Goal: Task Accomplishment & Management: Complete application form

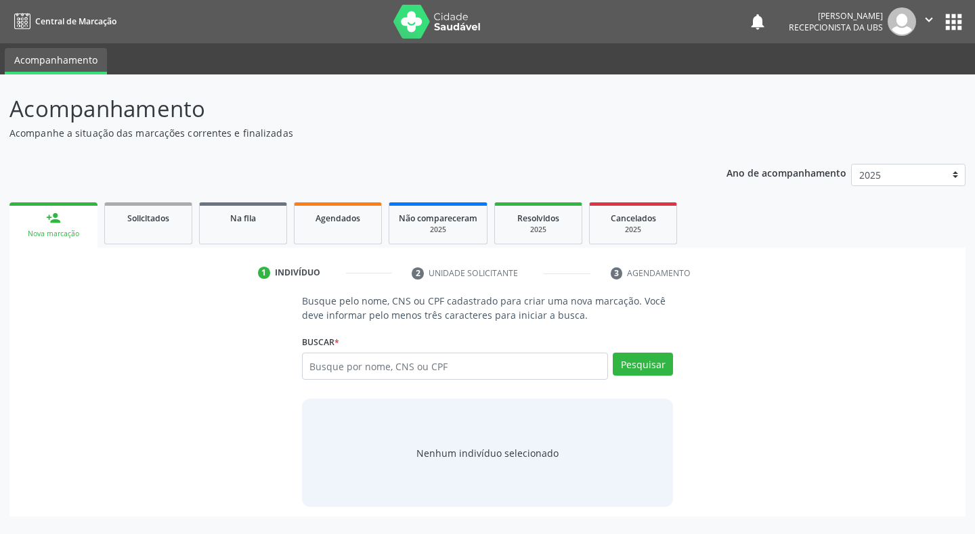
click at [406, 345] on div "Buscar * Busque por nome, CNS ou CPF Nenhum resultado encontrado para: " " Digi…" at bounding box center [488, 361] width 372 height 58
click at [412, 360] on input "text" at bounding box center [455, 366] width 307 height 27
click at [366, 372] on input "text" at bounding box center [455, 366] width 307 height 27
type input "704107118662875"
click at [631, 370] on button "Pesquisar" at bounding box center [643, 364] width 60 height 23
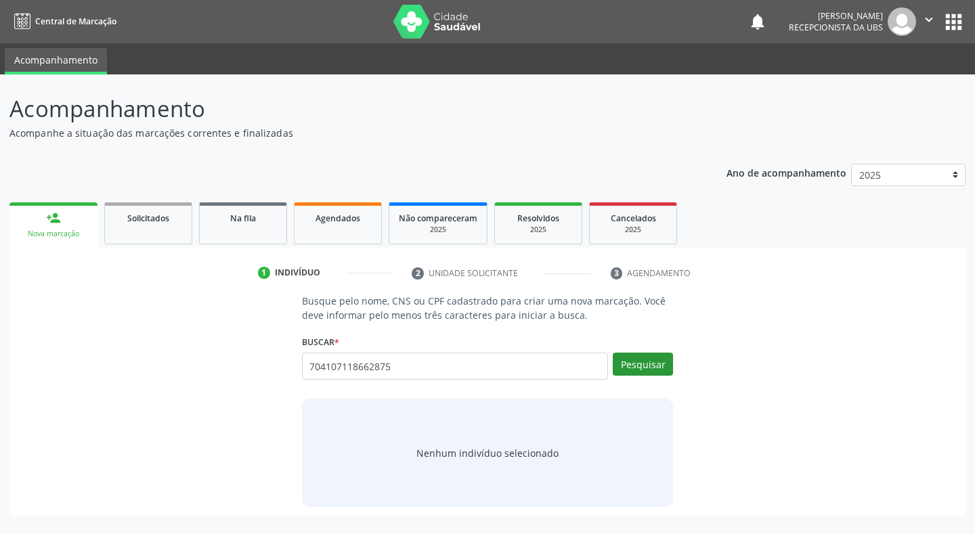
type input "704107118662875"
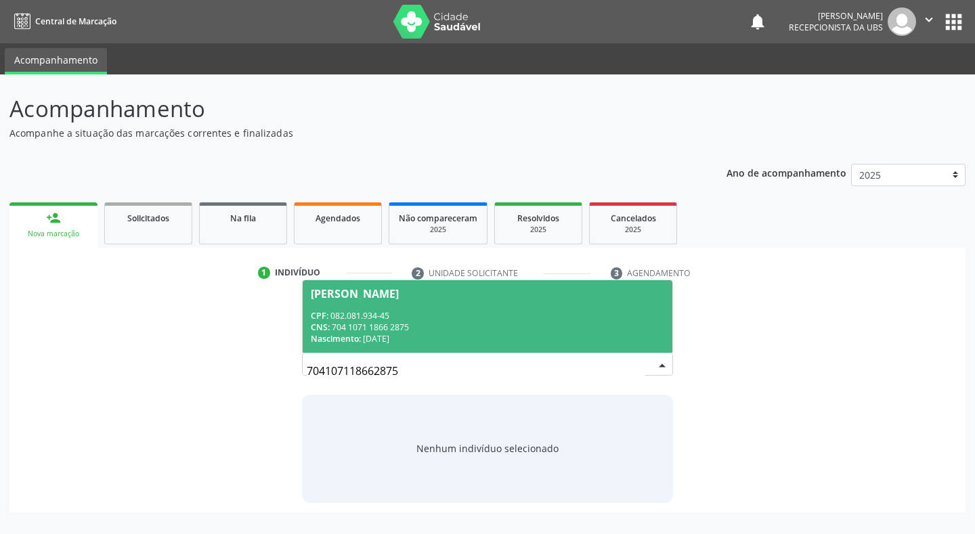
click at [352, 325] on div "CNS: 704 1071 1866 2875" at bounding box center [488, 328] width 354 height 12
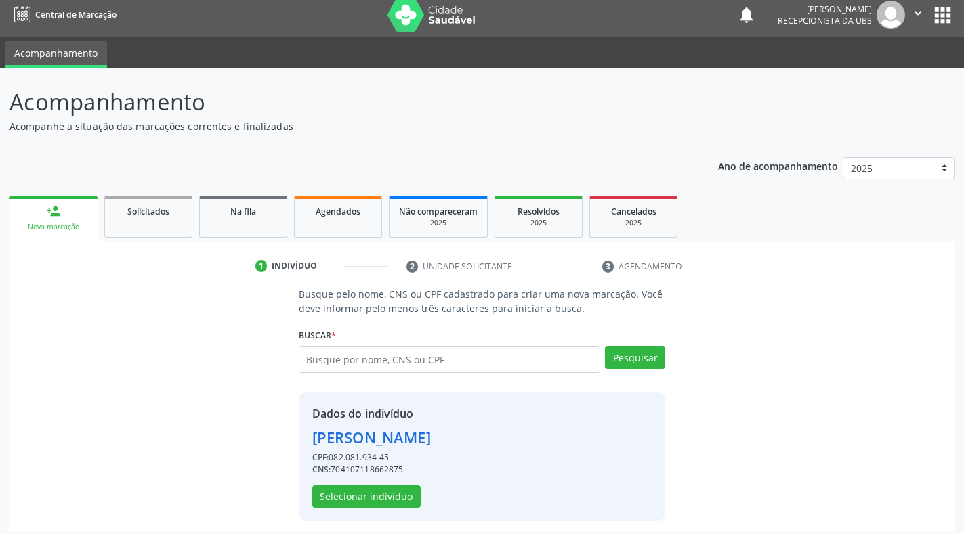
scroll to position [13, 0]
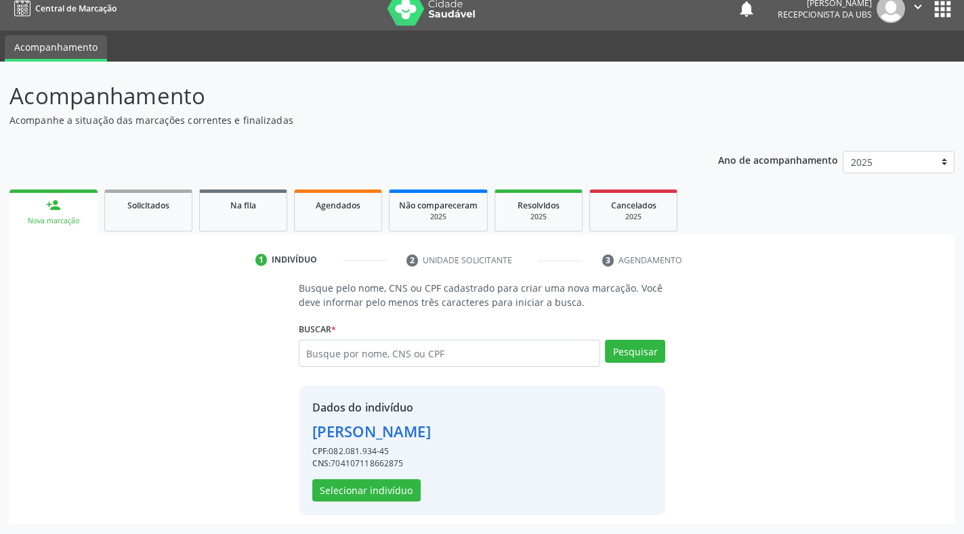
drag, startPoint x: 355, startPoint y: 498, endPoint x: 219, endPoint y: 392, distance: 172.7
click at [219, 392] on div "Busque pelo nome, CNS ou CPF cadastrado para criar uma nova marcação. Você deve…" at bounding box center [482, 398] width 926 height 234
click at [360, 494] on button "Selecionar indivíduo" at bounding box center [366, 491] width 108 height 23
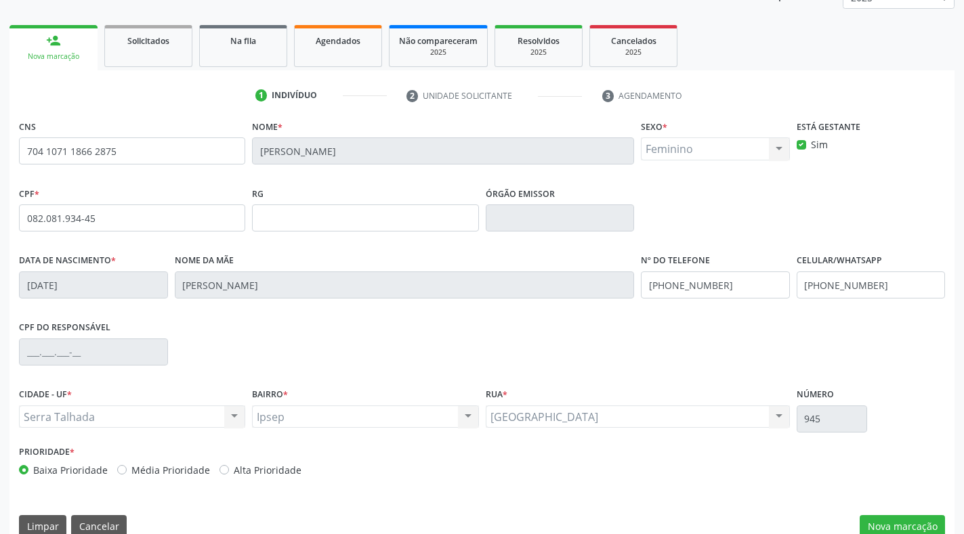
scroll to position [200, 0]
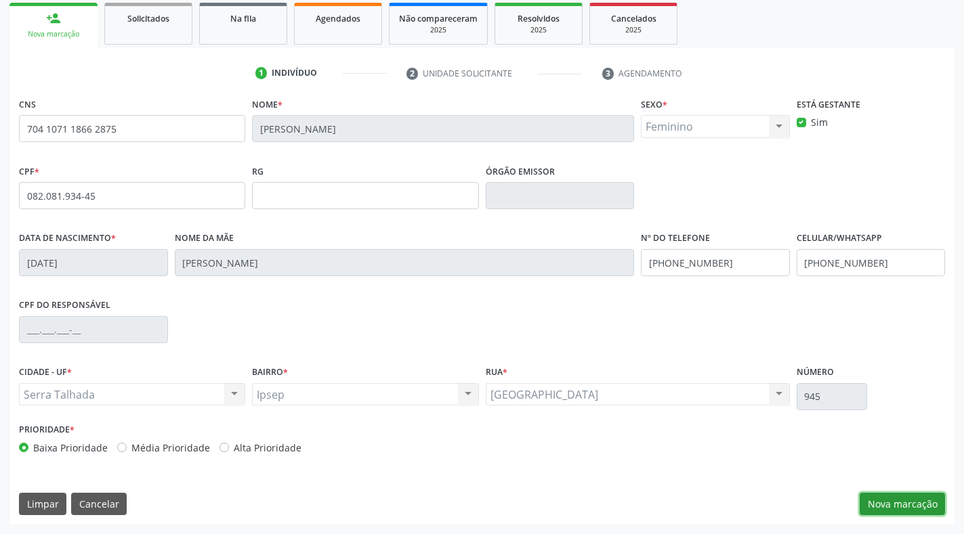
click at [914, 505] on button "Nova marcação" at bounding box center [902, 504] width 85 height 23
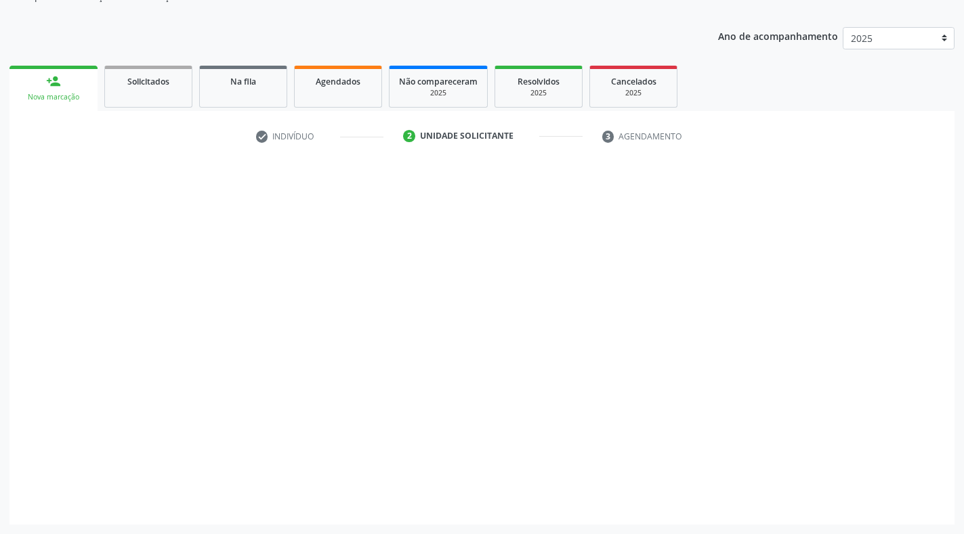
scroll to position [137, 0]
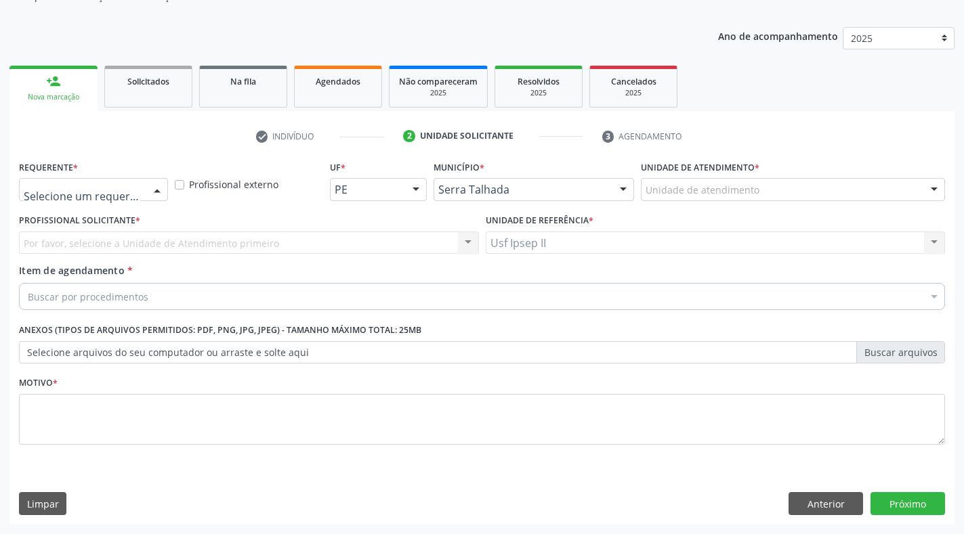
click at [156, 189] on div at bounding box center [157, 190] width 20 height 23
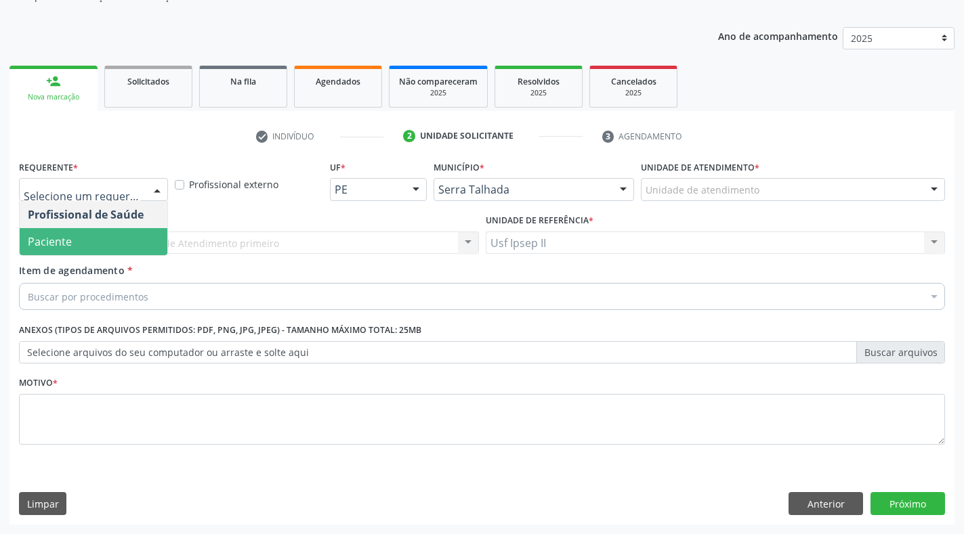
click at [126, 238] on span "Paciente" at bounding box center [94, 241] width 148 height 27
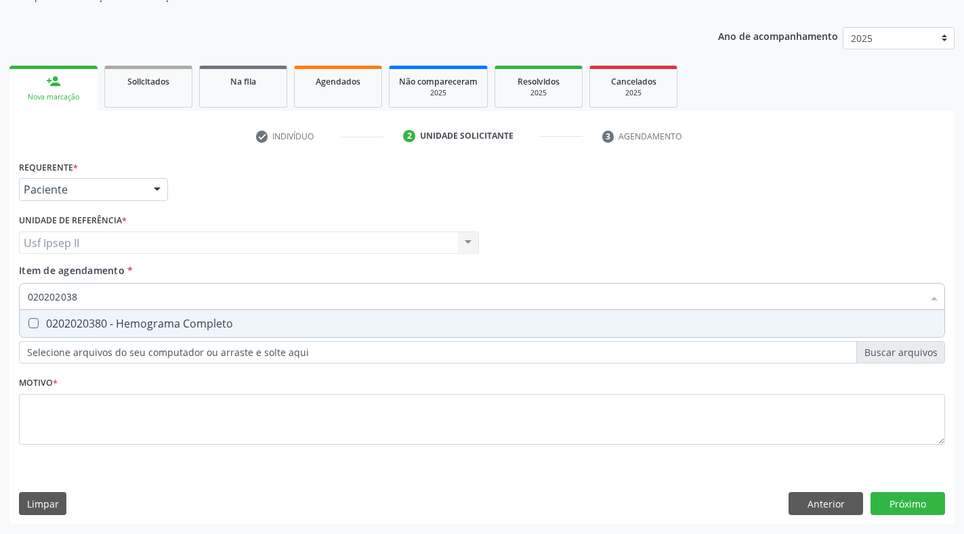
type input "0202020380"
click at [35, 322] on Completo at bounding box center [33, 323] width 10 height 10
click at [28, 322] on Completo "checkbox" at bounding box center [24, 323] width 9 height 9
click at [247, 322] on div "0202020380 - Hemograma Completo" at bounding box center [482, 323] width 908 height 11
click at [33, 326] on Completo at bounding box center [33, 323] width 10 height 10
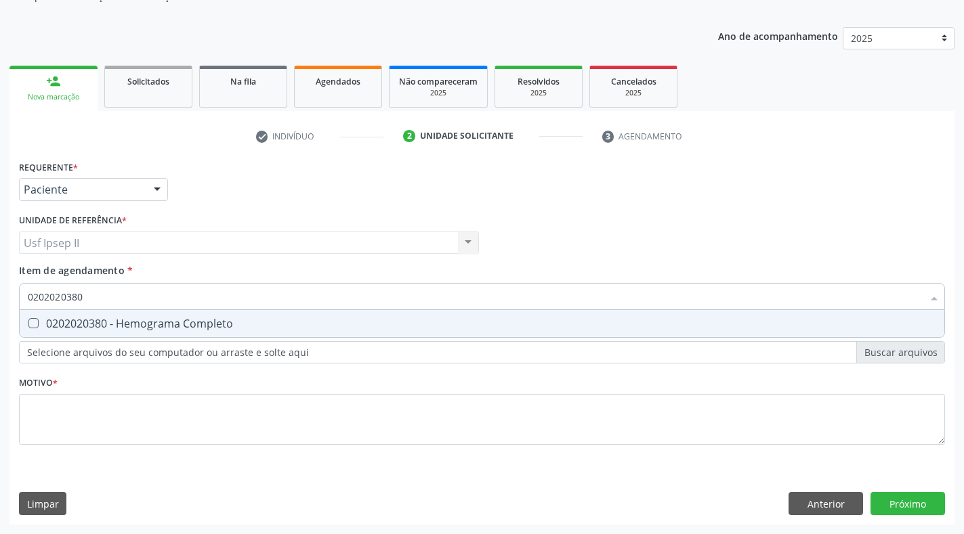
click at [28, 326] on Completo "checkbox" at bounding box center [24, 323] width 9 height 9
checkbox Completo "true"
click at [114, 298] on input "0202020380" at bounding box center [475, 296] width 895 height 27
type input "02020203"
checkbox Completo "false"
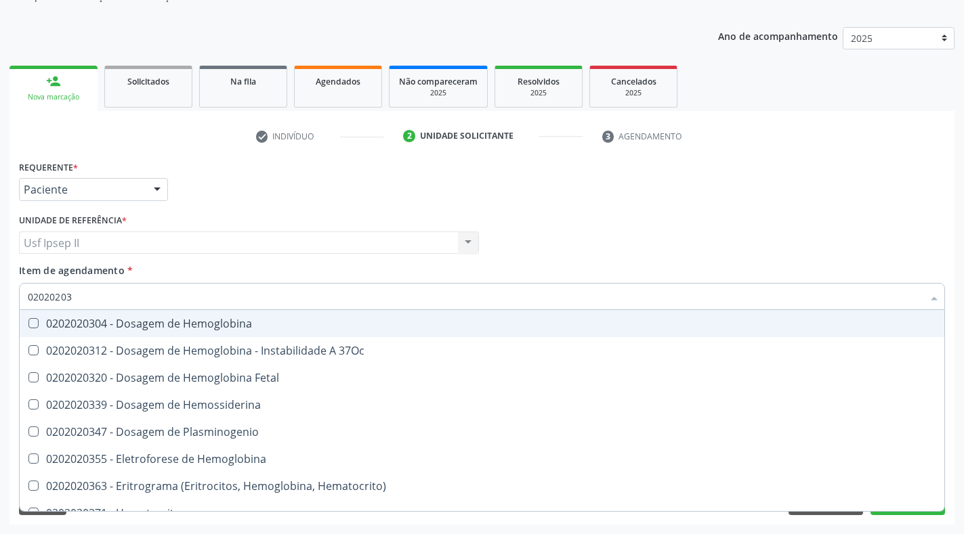
type input "0202020"
checkbox Completo "false"
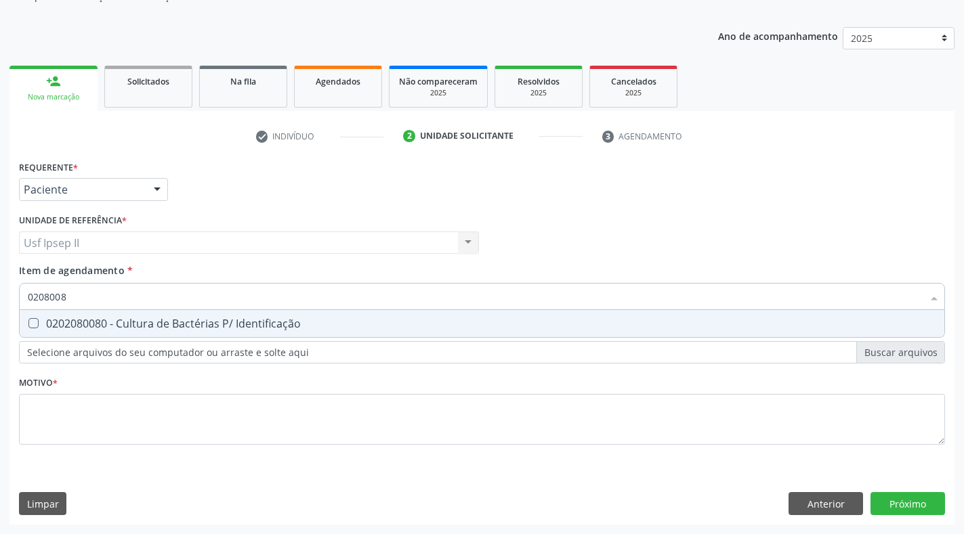
type input "02080080"
click at [32, 322] on Identificação at bounding box center [33, 323] width 10 height 10
click at [28, 322] on Identificação "checkbox" at bounding box center [24, 323] width 9 height 9
checkbox Identificação "true"
click at [79, 299] on input "02080080" at bounding box center [475, 296] width 895 height 27
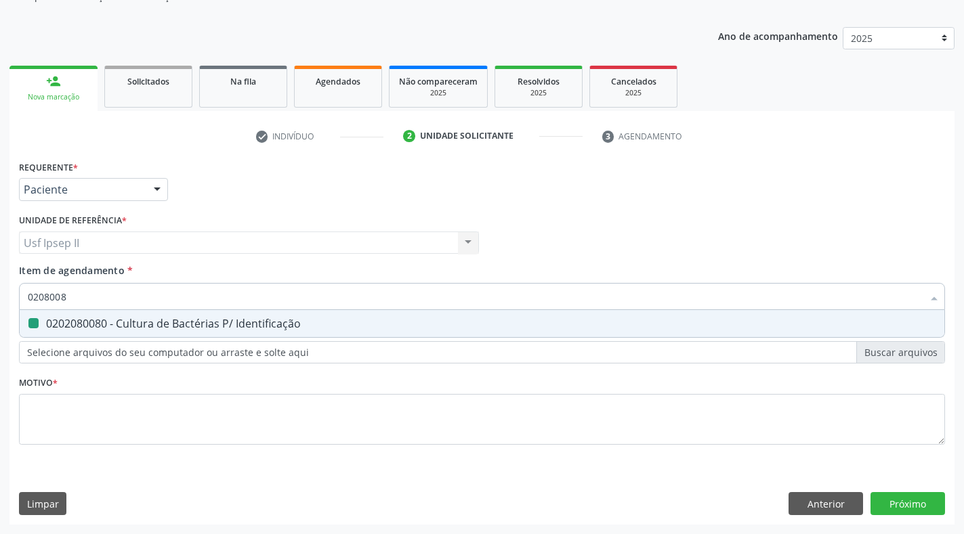
type input "020800"
checkbox Identificação "false"
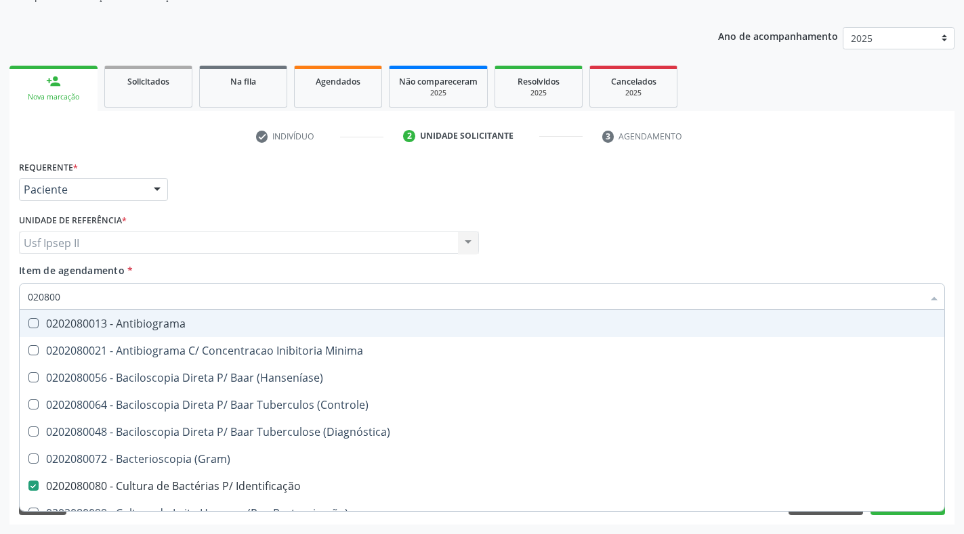
type input "02080"
checkbox Identificação "false"
type input "0208"
checkbox Identificação "false"
checkbox Glomerular "true"
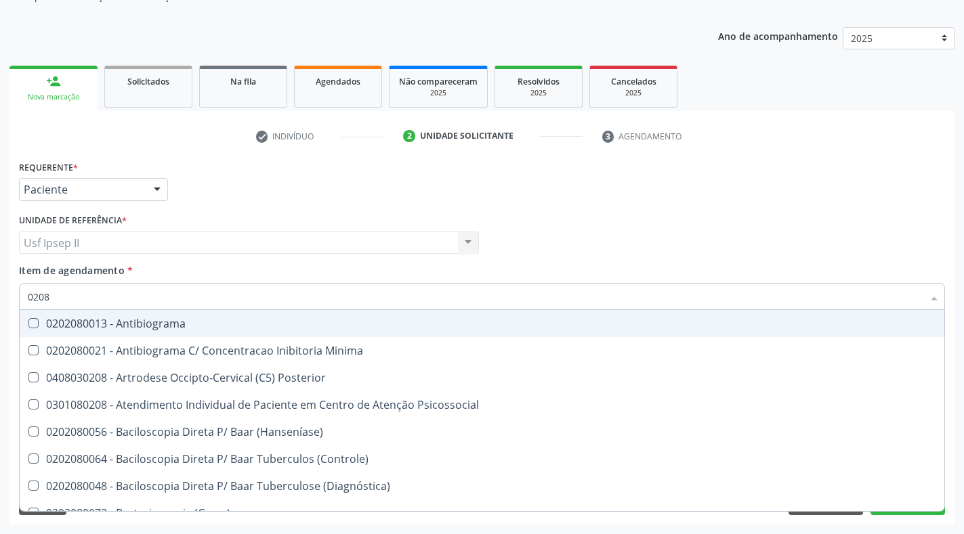
type input "020"
checkbox Identificação "false"
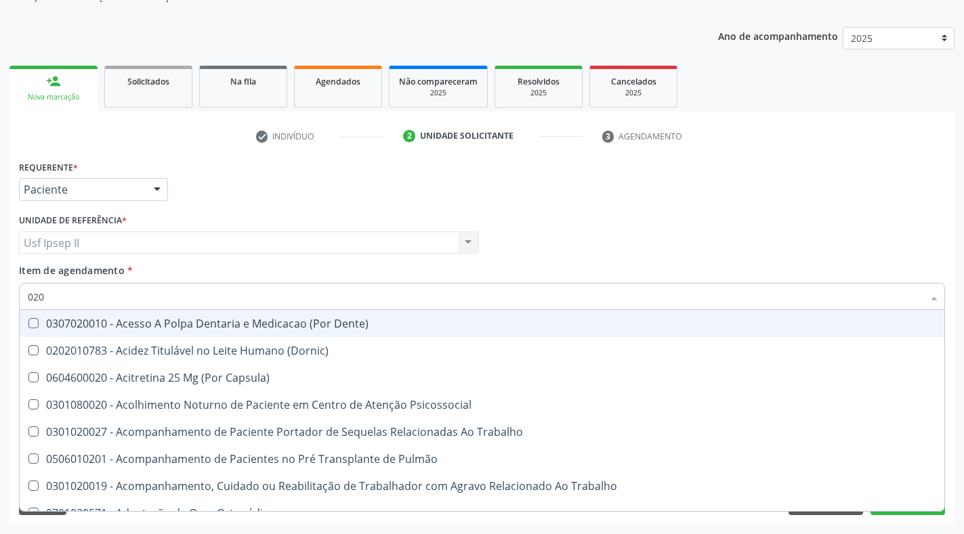
type input "02"
checkbox Identificação "false"
checkbox Digitoxina\) "true"
checkbox Completo "false"
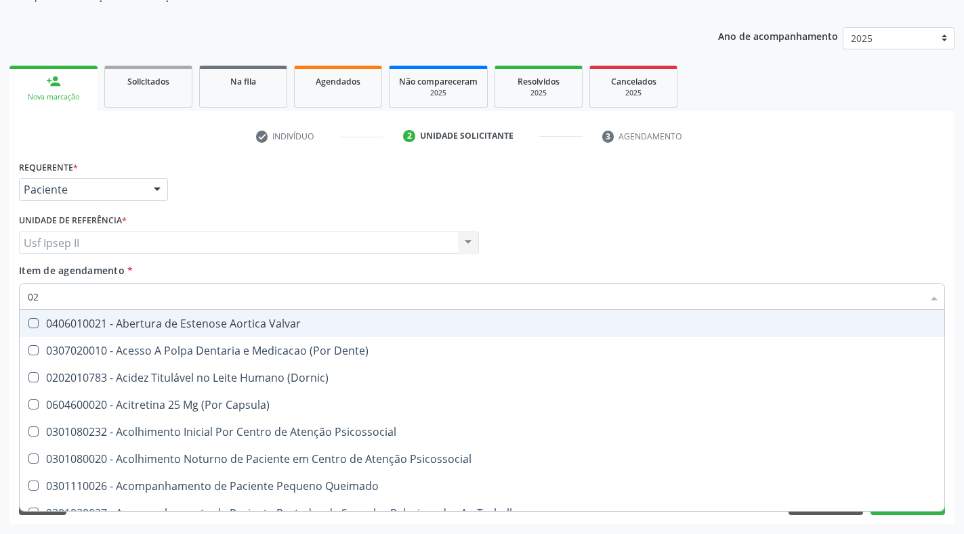
type input "0"
checkbox Identificação "false"
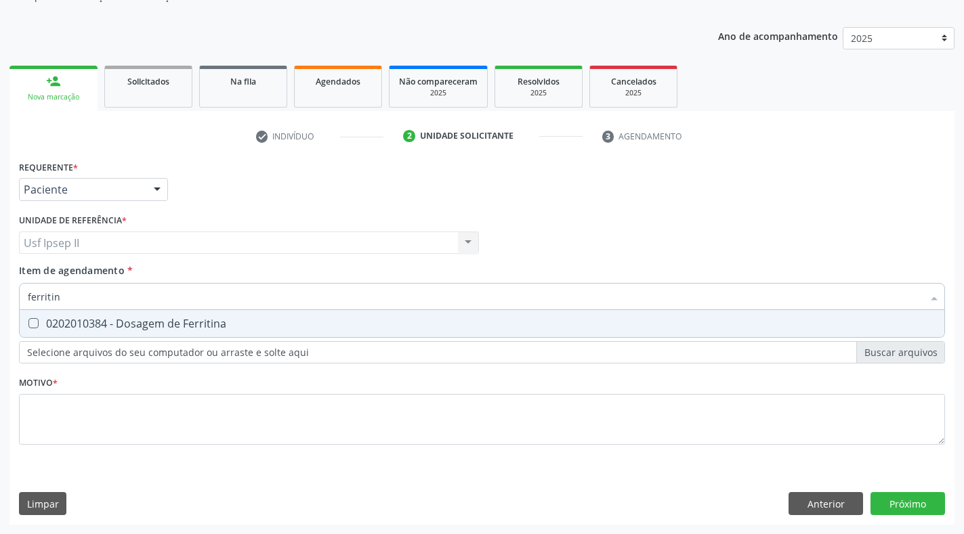
type input "ferritina"
click at [33, 321] on Ferritina at bounding box center [33, 323] width 10 height 10
click at [28, 321] on Ferritina "checkbox" at bounding box center [24, 323] width 9 height 9
checkbox Ferritina "true"
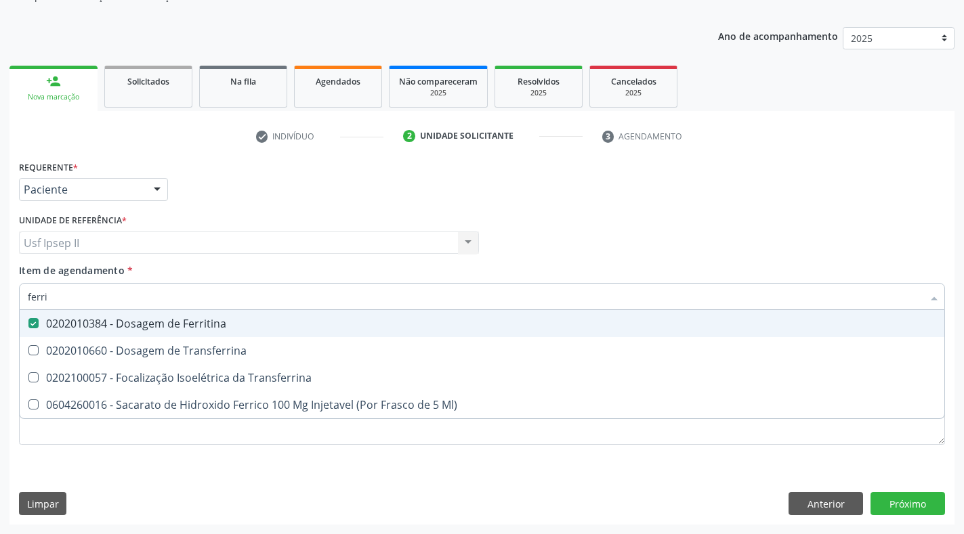
type input "ferr"
checkbox Ferritina "false"
checkbox Ml\) "true"
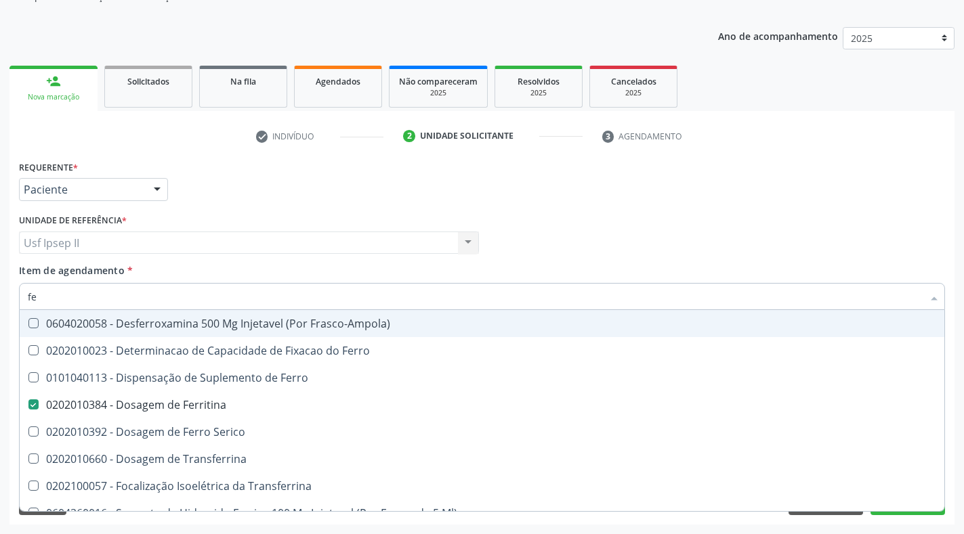
type input "f"
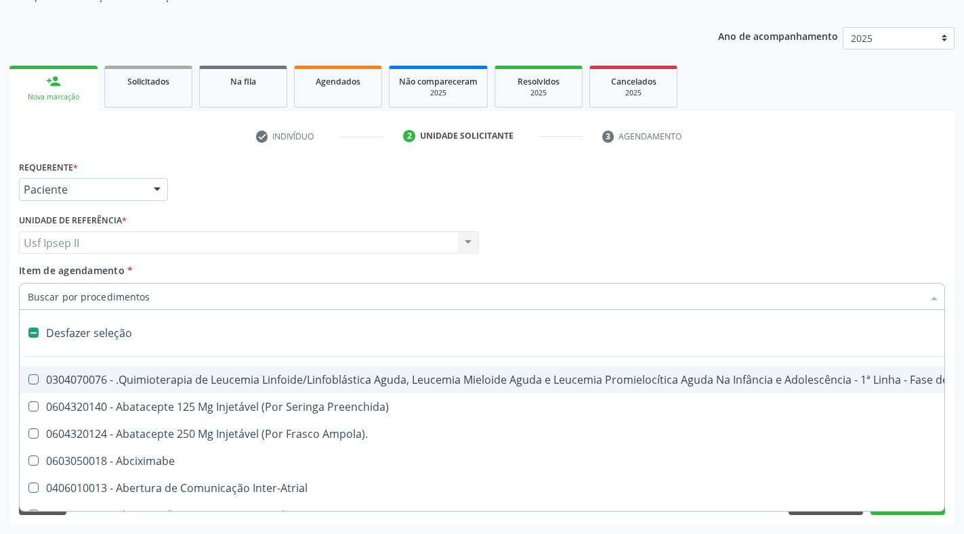
checkbox Abciximabe "false"
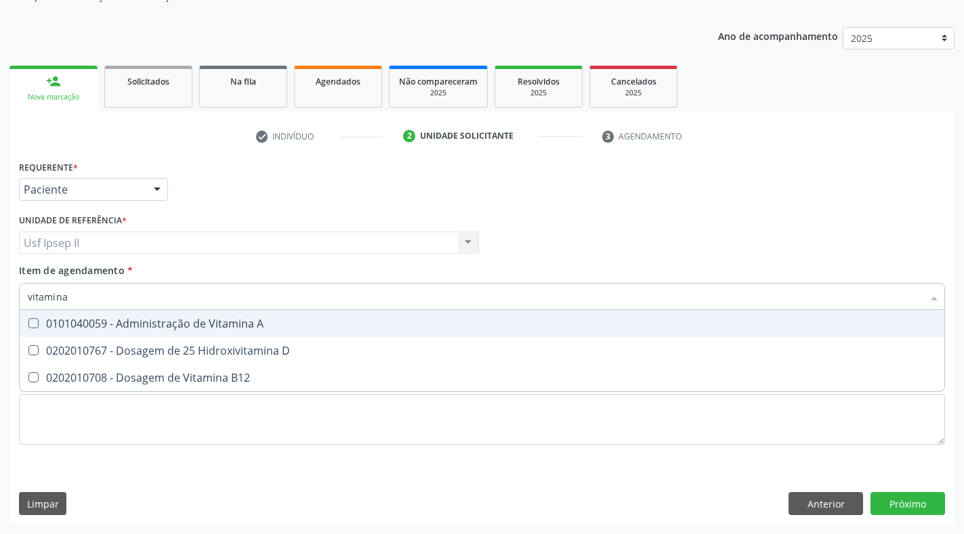
type input "vitamina"
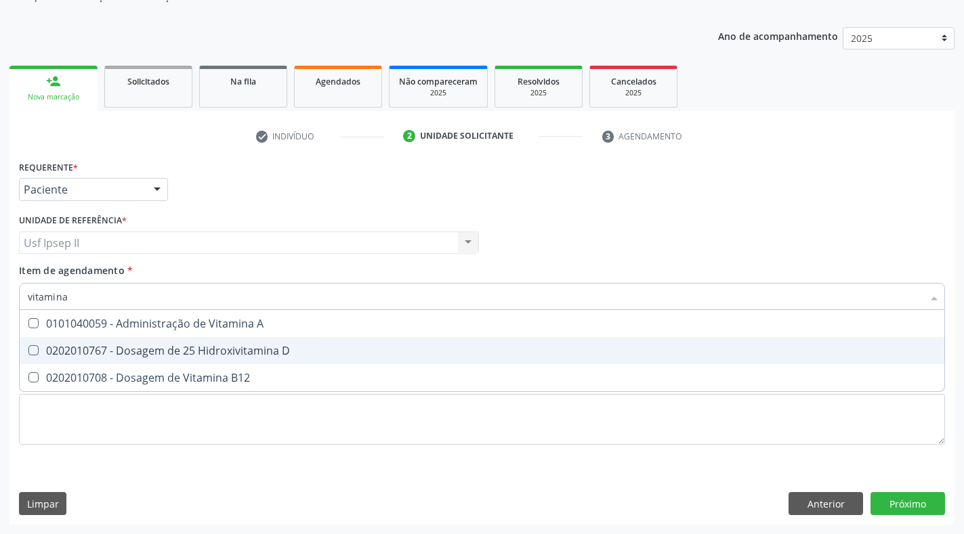
click at [28, 349] on D at bounding box center [33, 350] width 10 height 10
click at [28, 349] on D "checkbox" at bounding box center [24, 350] width 9 height 9
checkbox D "true"
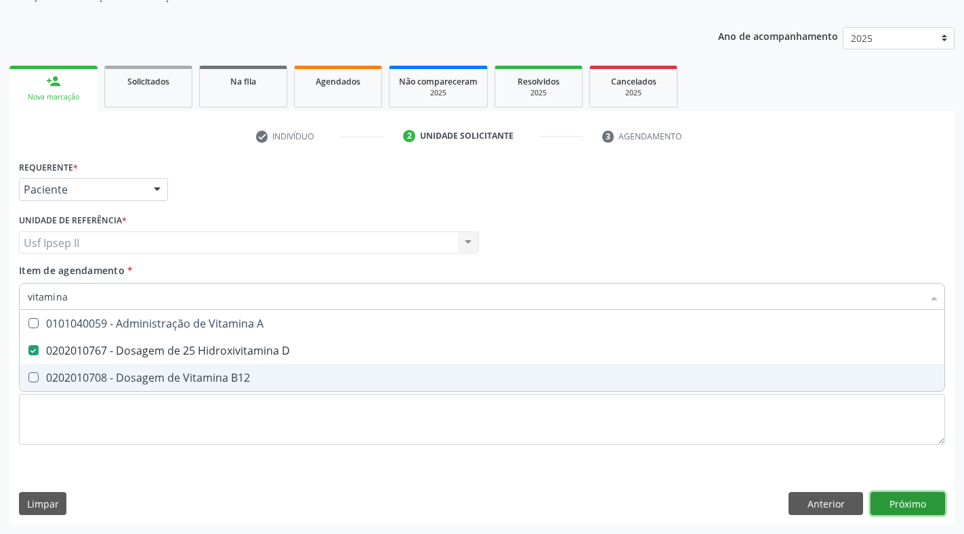
click at [890, 505] on div "Requerente * Paciente Profissional de Saúde Paciente Nenhum resultado encontrad…" at bounding box center [481, 341] width 945 height 368
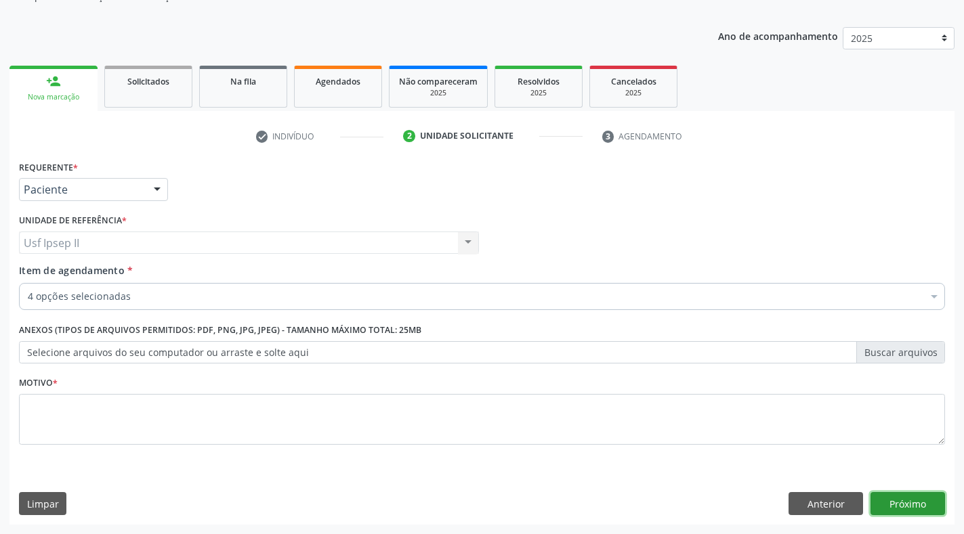
checkbox Identificação "true"
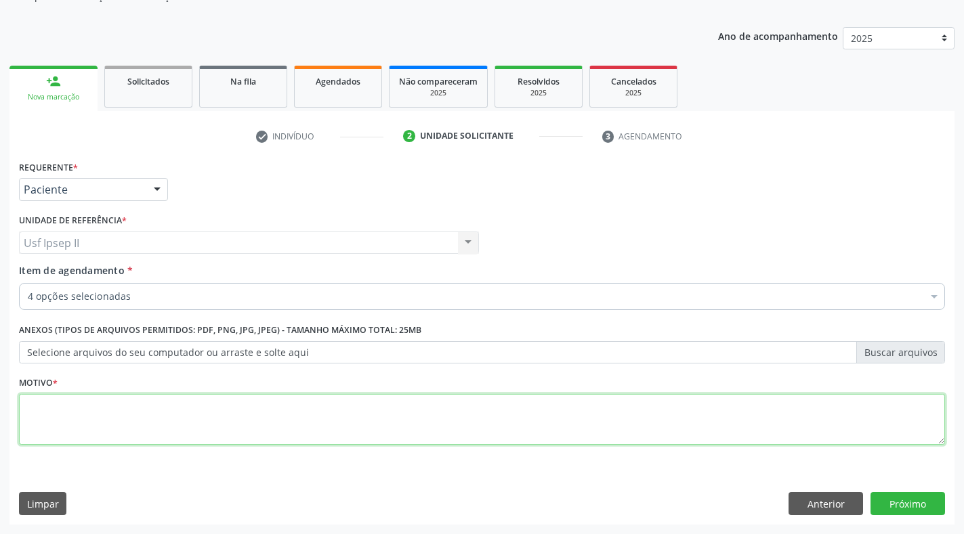
click at [161, 417] on textarea at bounding box center [482, 419] width 926 height 51
type textarea "gestante"
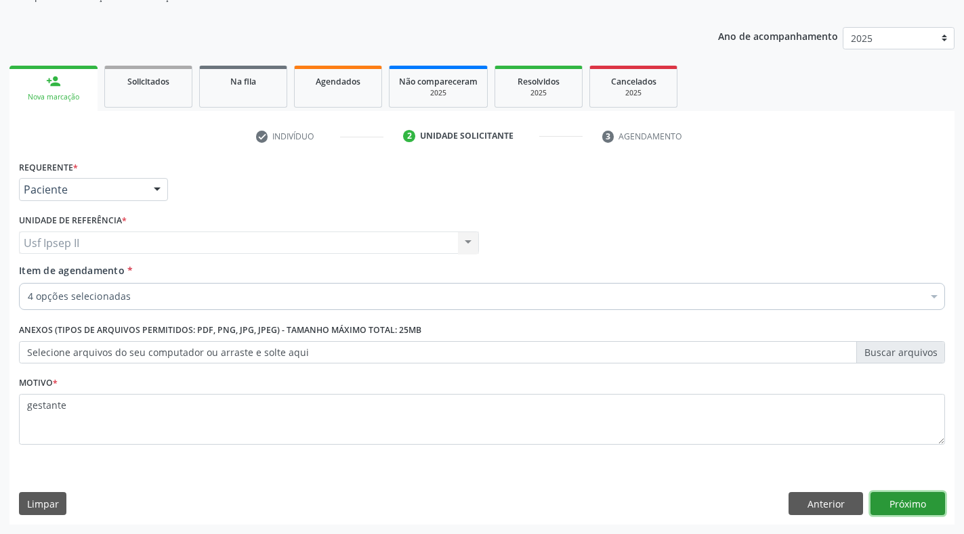
click at [907, 507] on button "Próximo" at bounding box center [907, 503] width 75 height 23
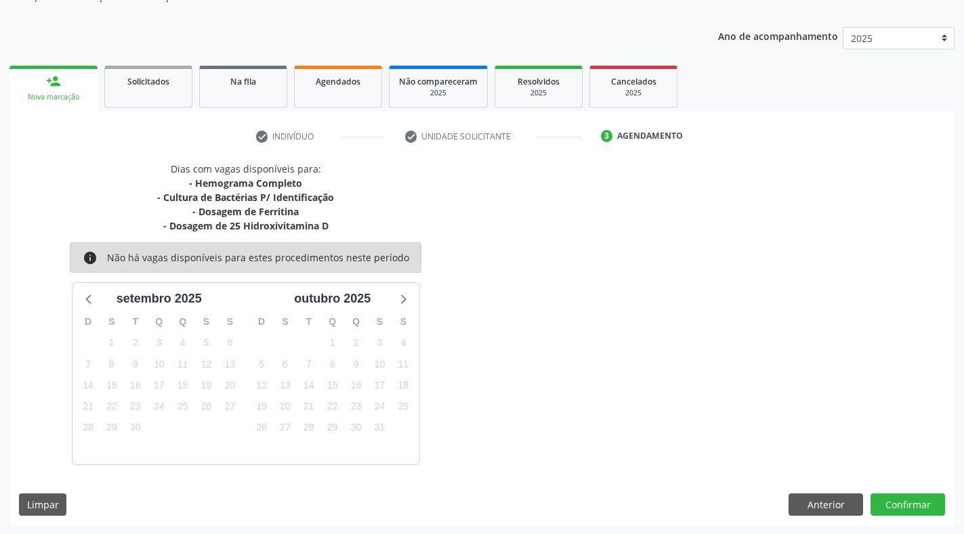
scroll to position [137, 0]
click at [398, 300] on icon at bounding box center [403, 298] width 18 height 18
click at [91, 297] on icon at bounding box center [90, 298] width 18 height 18
click at [836, 507] on button "Anterior" at bounding box center [825, 504] width 75 height 23
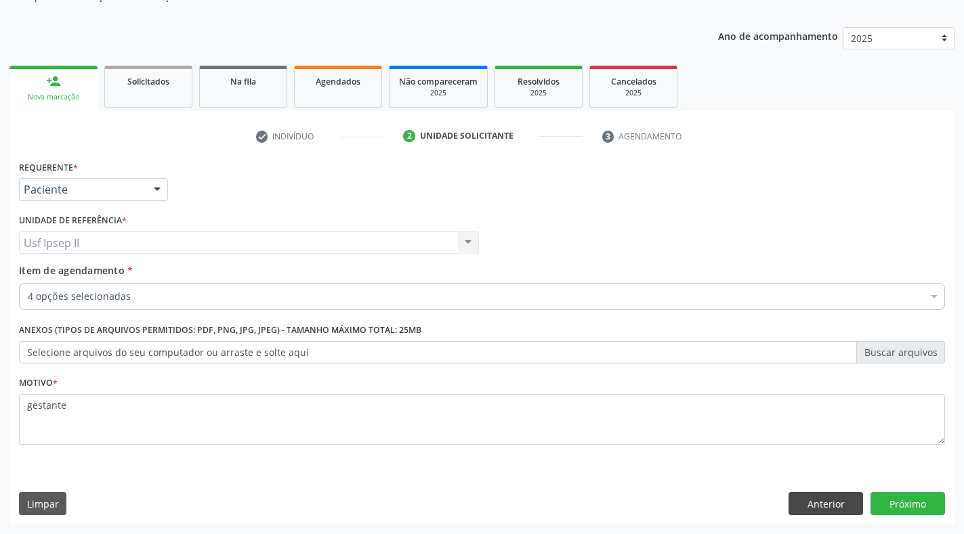
scroll to position [137, 0]
click at [933, 297] on div at bounding box center [934, 298] width 20 height 23
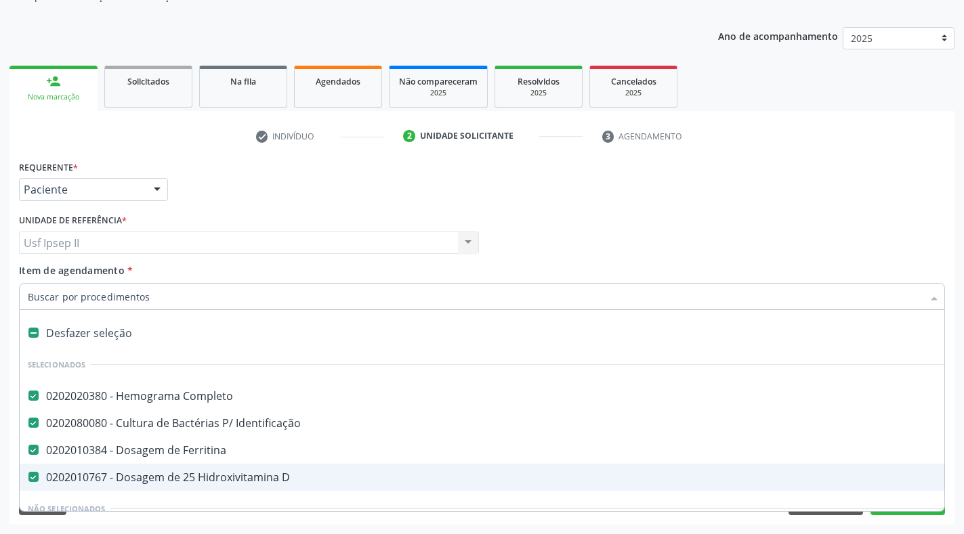
click at [38, 477] on D at bounding box center [33, 477] width 10 height 10
click at [28, 477] on D "checkbox" at bounding box center [24, 477] width 9 height 9
checkbox D "false"
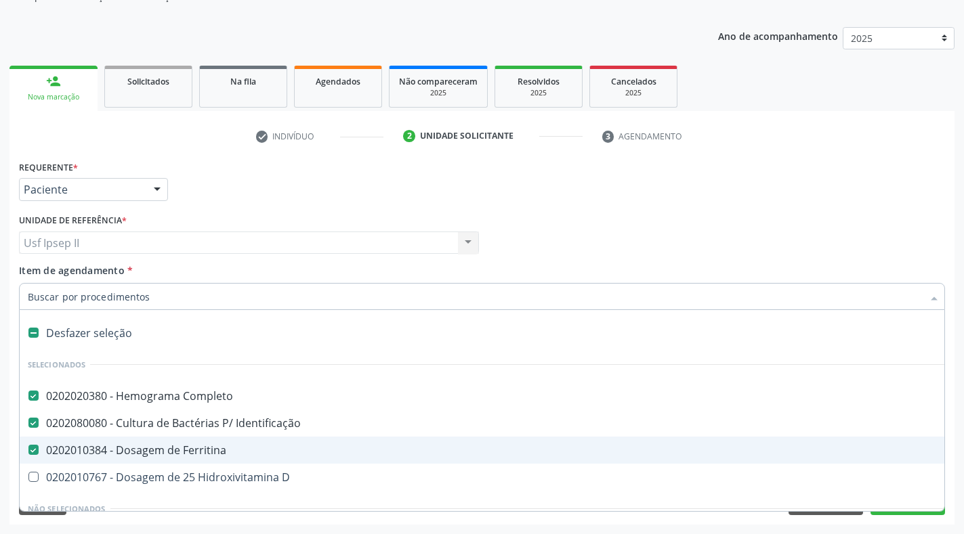
click at [911, 234] on div "Profissional Solicitante Por favor, selecione a Unidade de Atendimento primeiro…" at bounding box center [482, 237] width 933 height 53
click at [933, 297] on div at bounding box center [934, 298] width 20 height 23
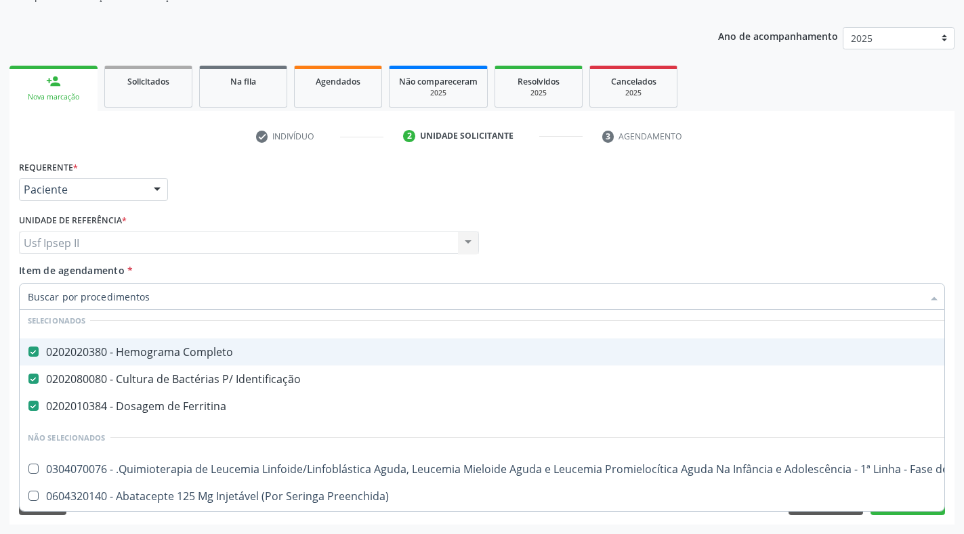
scroll to position [68, 0]
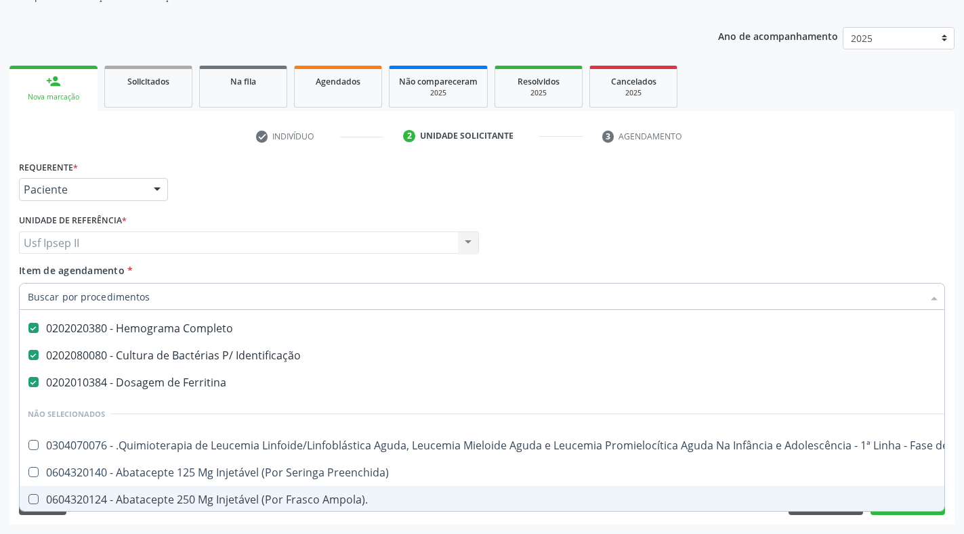
drag, startPoint x: 963, startPoint y: 413, endPoint x: 918, endPoint y: 400, distance: 46.7
click at [964, 398] on html "Central de Marcação notifications [PERSON_NAME] Recepcionista da UBS  Configur…" at bounding box center [482, 130] width 964 height 534
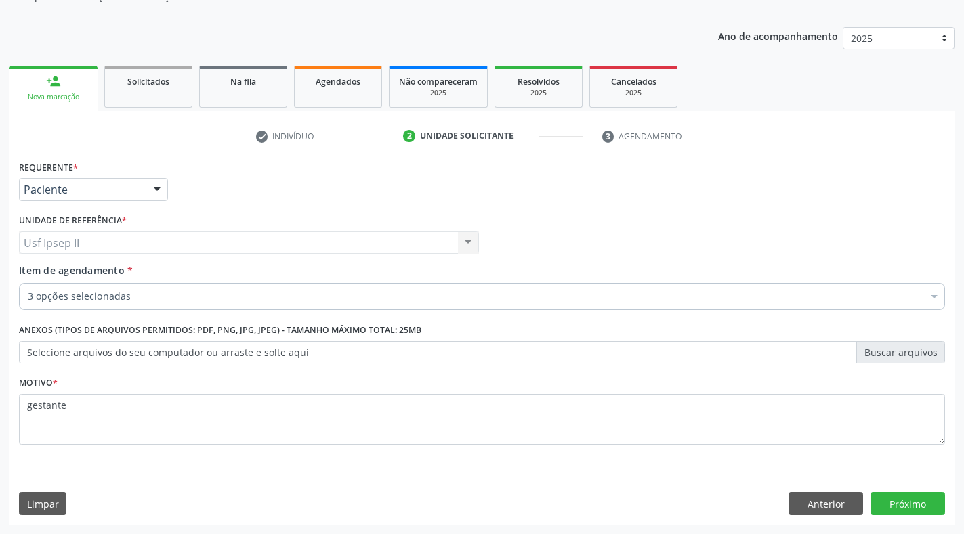
scroll to position [0, 0]
click at [897, 499] on button "Próximo" at bounding box center [907, 503] width 75 height 23
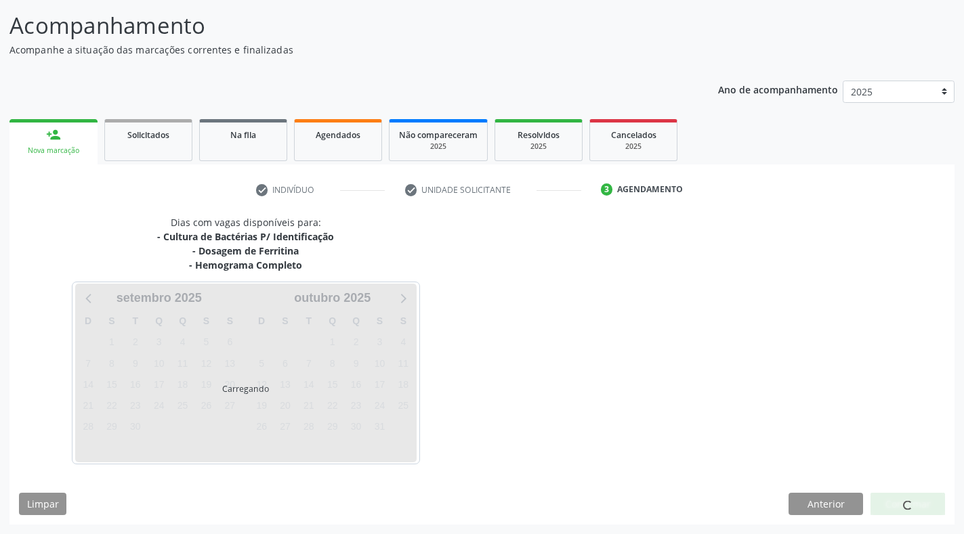
scroll to position [83, 0]
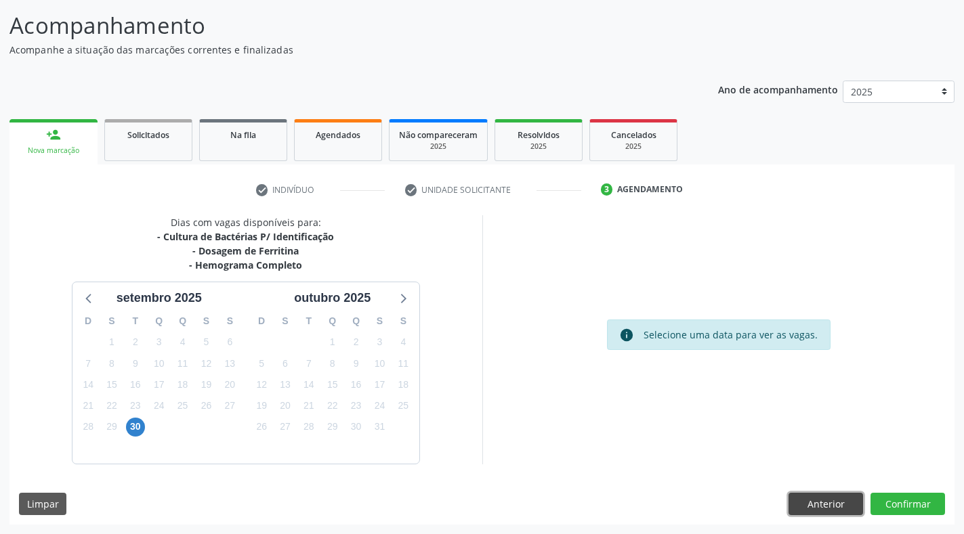
click at [829, 497] on button "Anterior" at bounding box center [825, 504] width 75 height 23
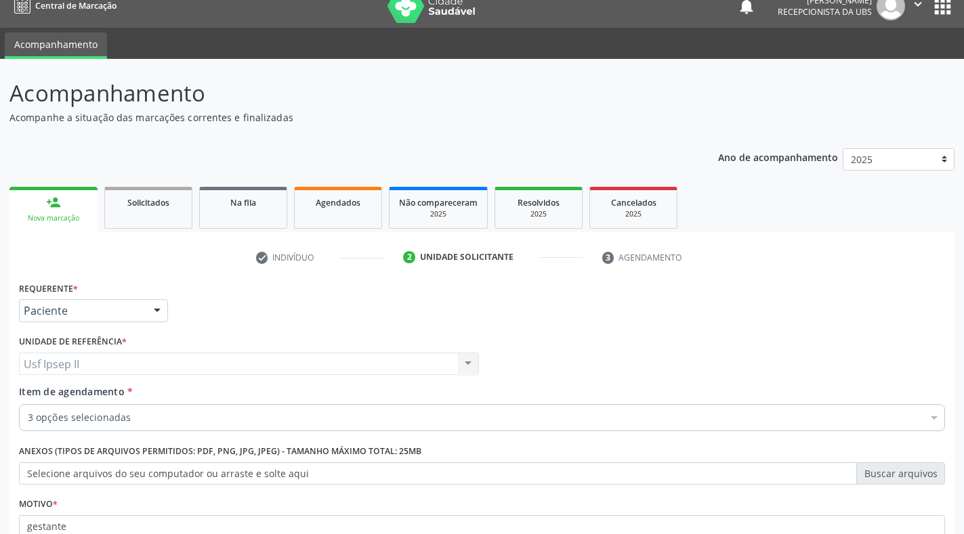
scroll to position [0, 0]
